Goal: Task Accomplishment & Management: Manage account settings

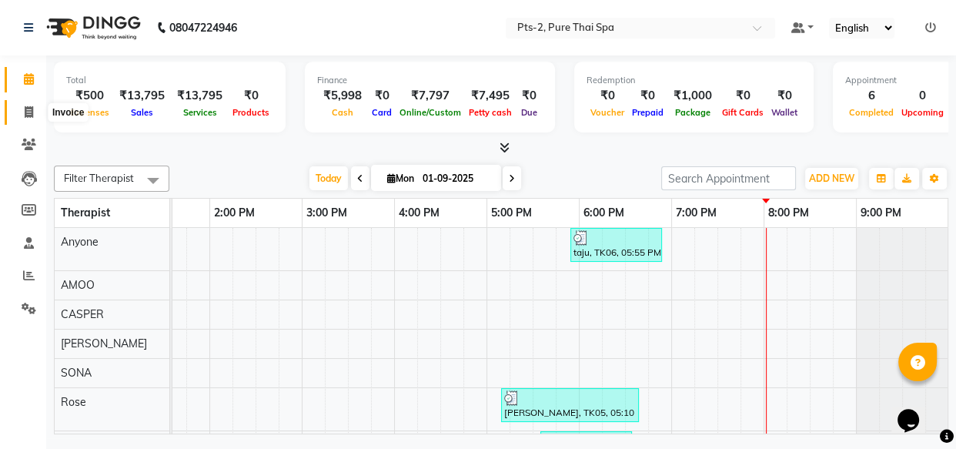
click at [28, 114] on icon at bounding box center [29, 112] width 8 height 12
select select "5391"
select select "service"
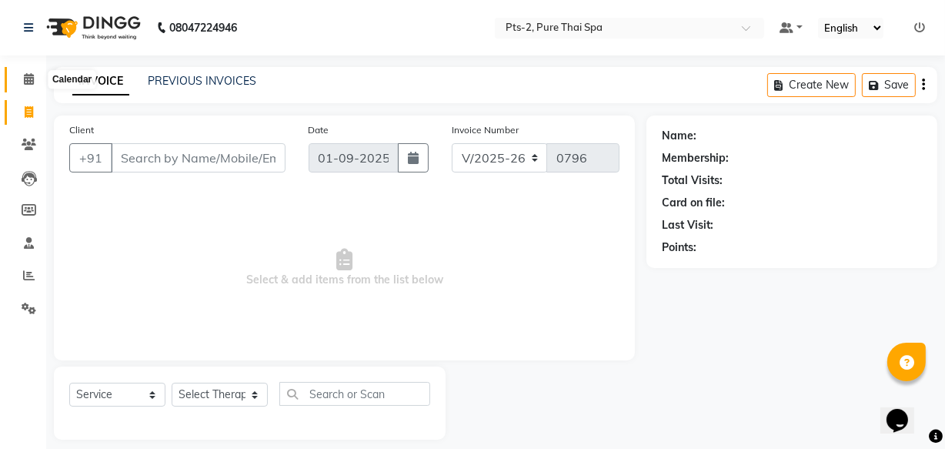
click at [28, 74] on icon at bounding box center [29, 79] width 10 height 12
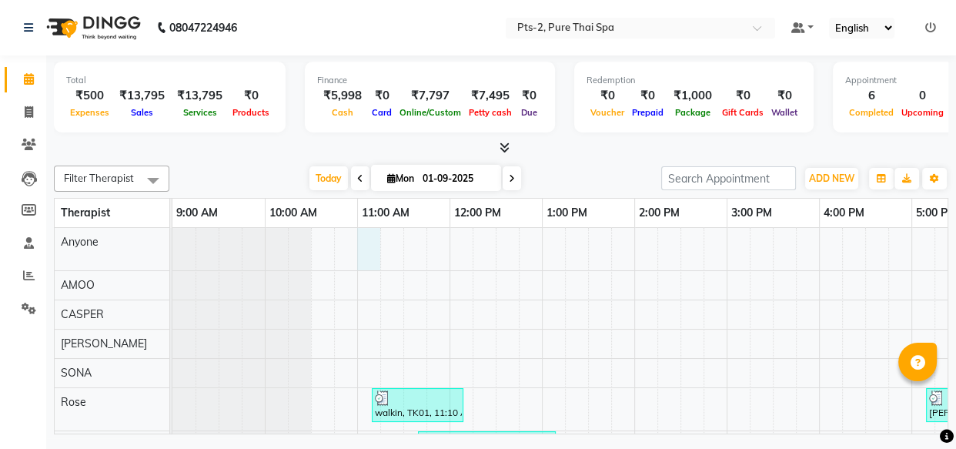
click at [366, 262] on div "taju, TK06, 05:55 PM-06:55 PM, SWEDISH THERAPY 60min. walkin, TK01, 11:10 AM-12…" at bounding box center [772, 382] width 1201 height 309
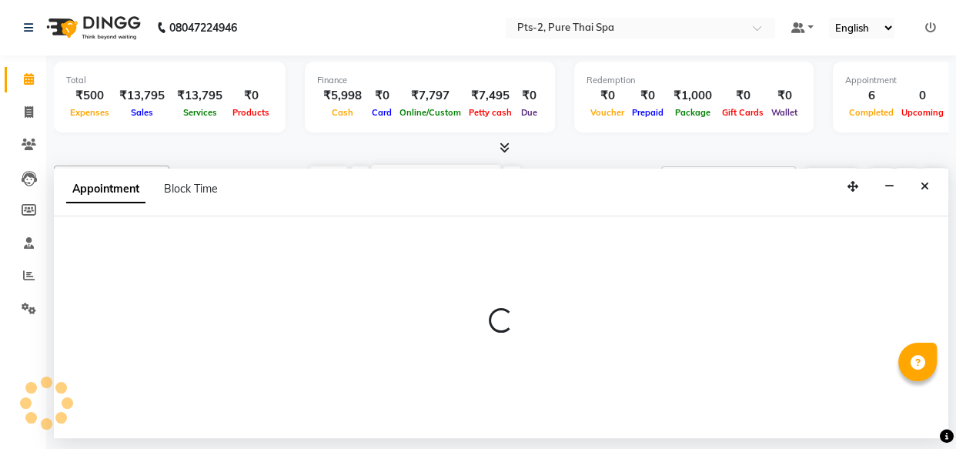
select select "35985"
select select "660"
select select "tentative"
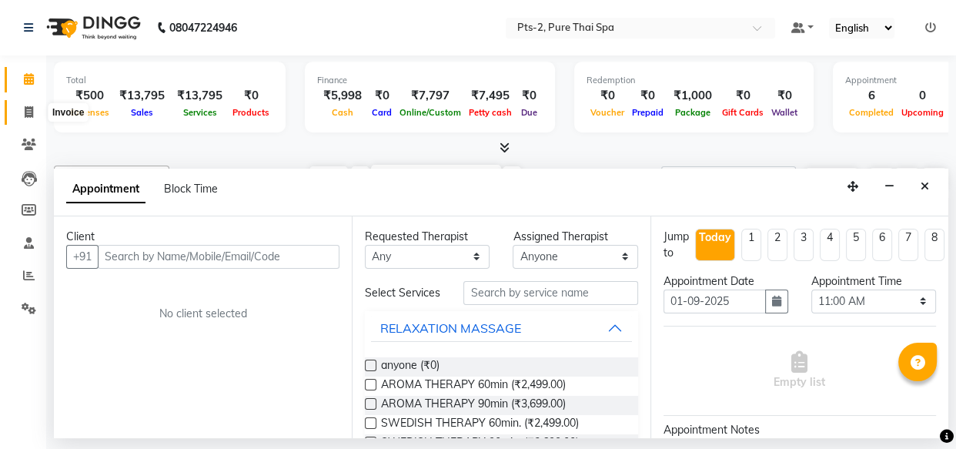
click at [33, 109] on span at bounding box center [28, 113] width 27 height 18
select select "service"
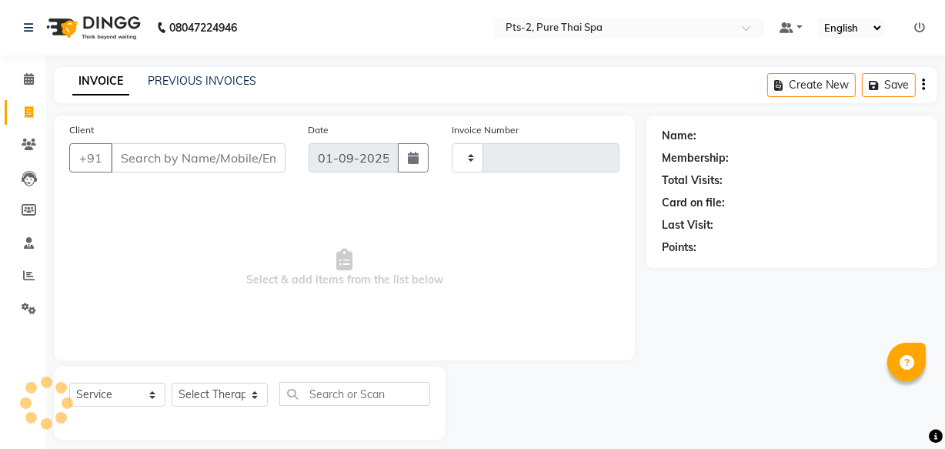
type input "0796"
select select "5391"
click at [28, 82] on icon at bounding box center [29, 79] width 10 height 12
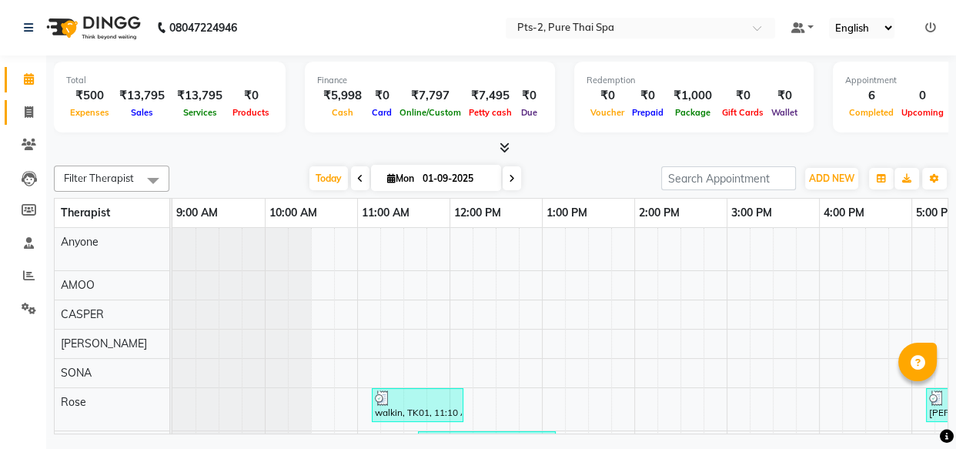
click at [30, 115] on icon at bounding box center [29, 112] width 8 height 12
select select "service"
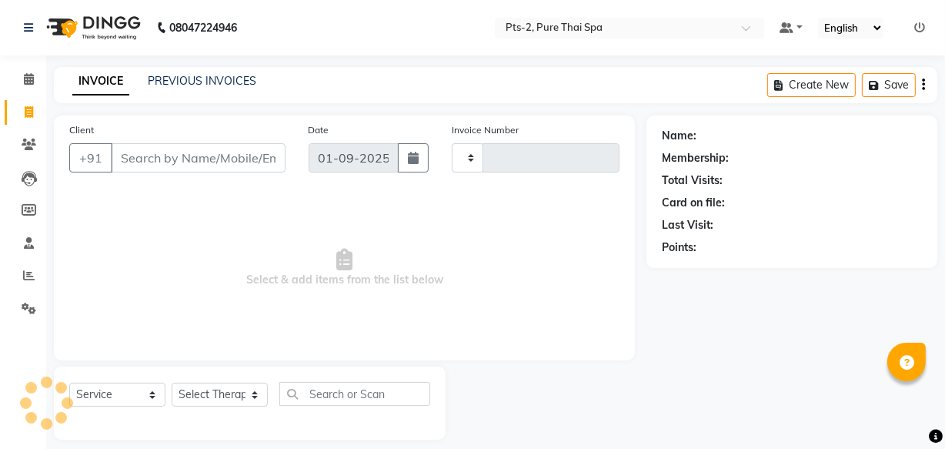
type input "0796"
select select "5391"
click at [31, 71] on span at bounding box center [28, 80] width 27 height 18
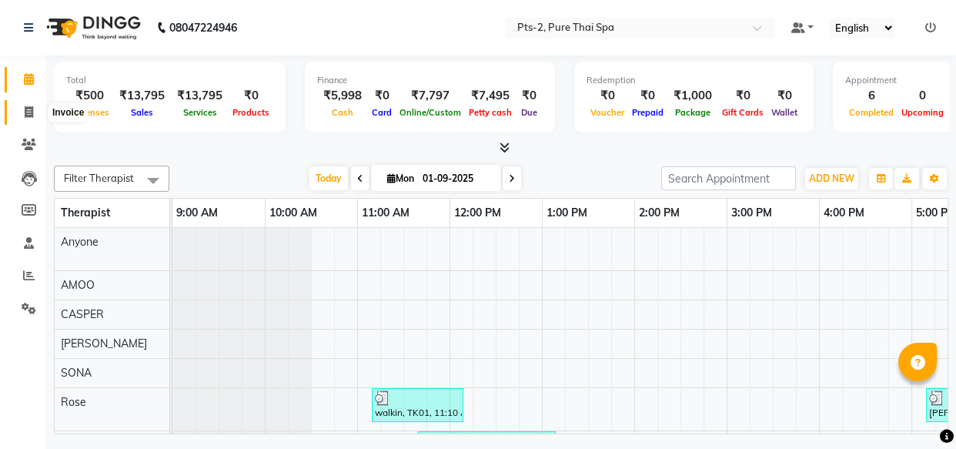
click at [25, 104] on span at bounding box center [28, 113] width 27 height 18
select select "5391"
select select "service"
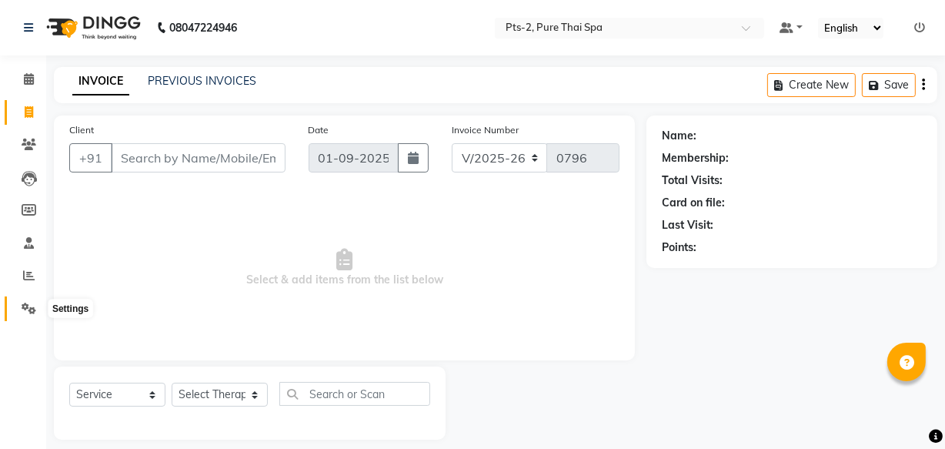
click at [23, 306] on icon at bounding box center [29, 308] width 15 height 12
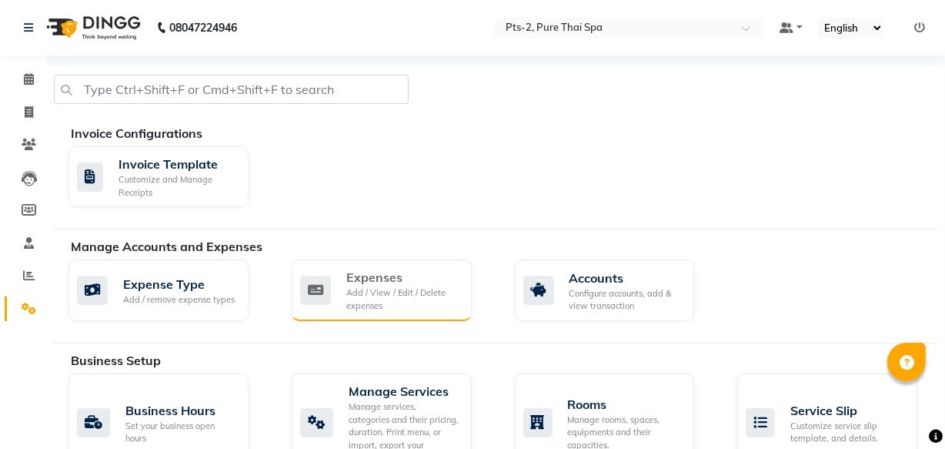
click at [373, 278] on div "Expenses" at bounding box center [402, 277] width 113 height 18
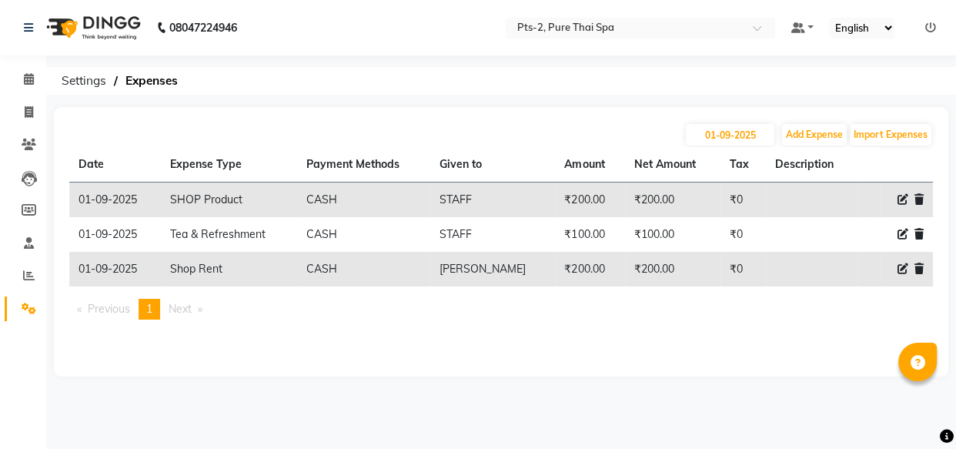
click at [900, 269] on icon at bounding box center [902, 268] width 11 height 11
select select "10820"
select select "1"
select select "4317"
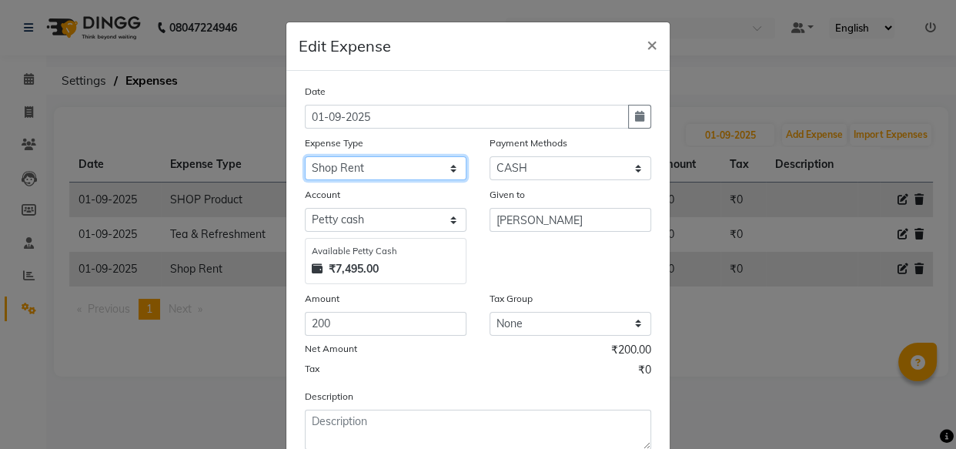
click at [373, 171] on select "Select Bank charges Cleaning and products Donation Electric and water charge In…" at bounding box center [386, 168] width 162 height 24
select select "10852"
click at [305, 157] on select "Select Bank charges Cleaning and products Donation Electric and water charge In…" at bounding box center [386, 168] width 162 height 24
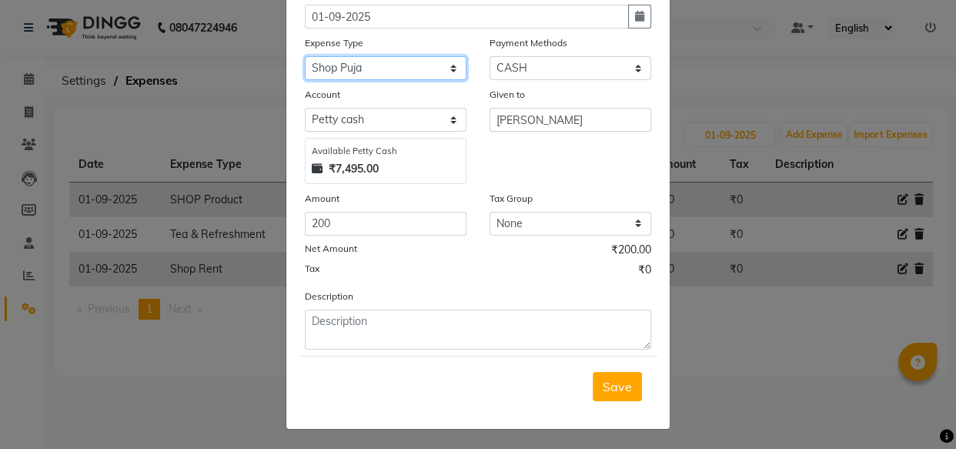
scroll to position [104, 0]
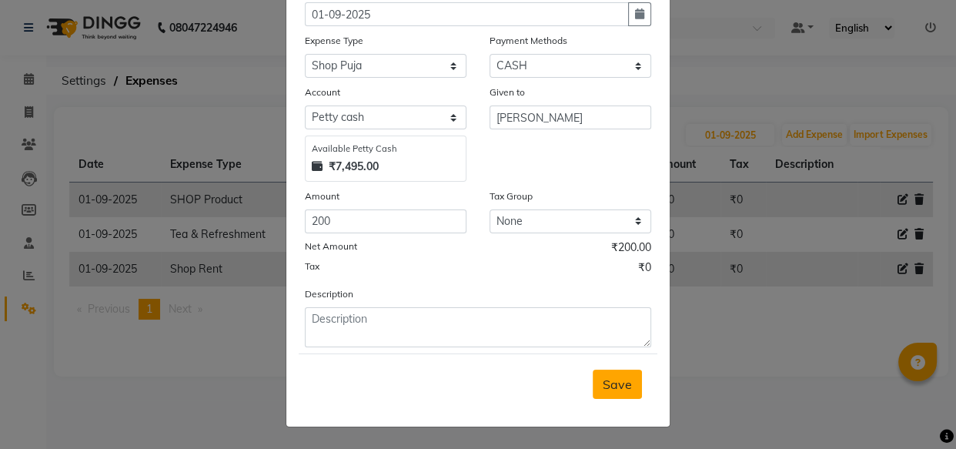
click at [601, 395] on button "Save" at bounding box center [617, 383] width 49 height 29
